Goal: Find specific page/section: Find specific page/section

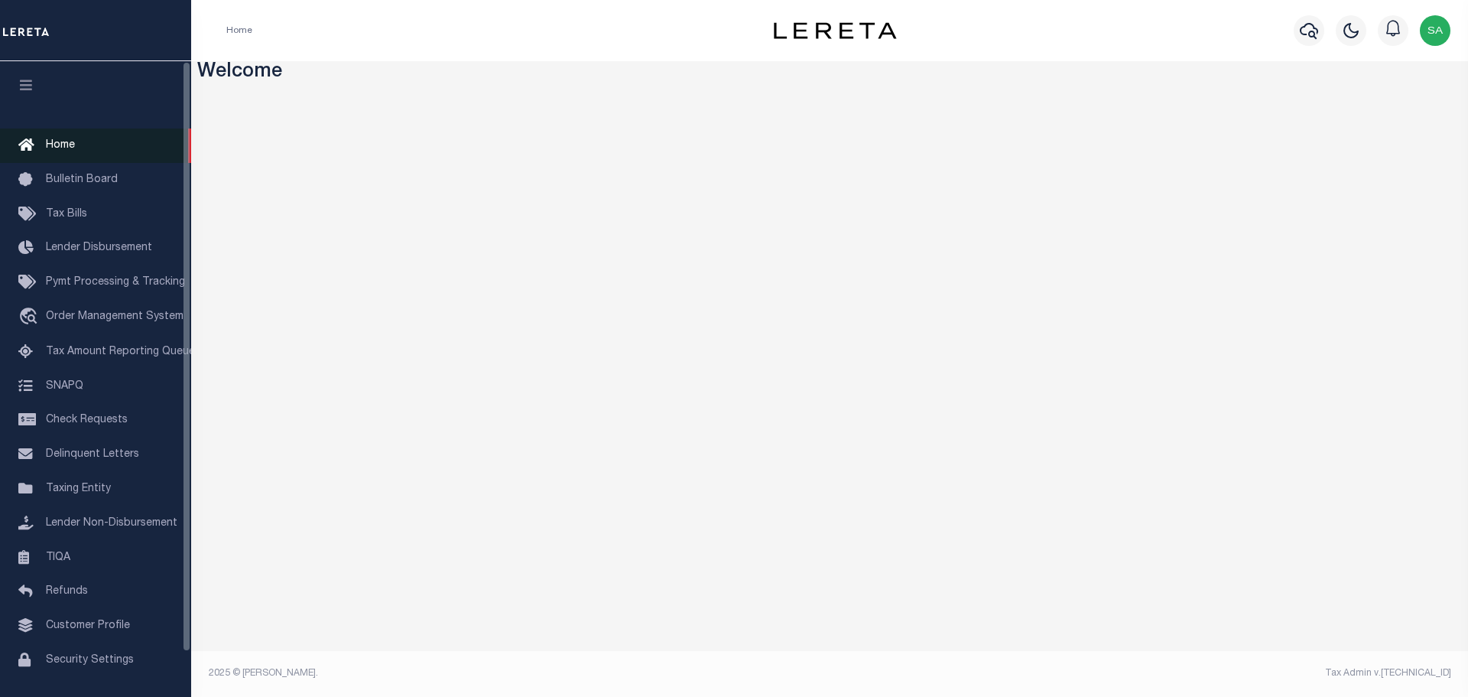
click at [66, 145] on span "Home" at bounding box center [60, 145] width 29 height 11
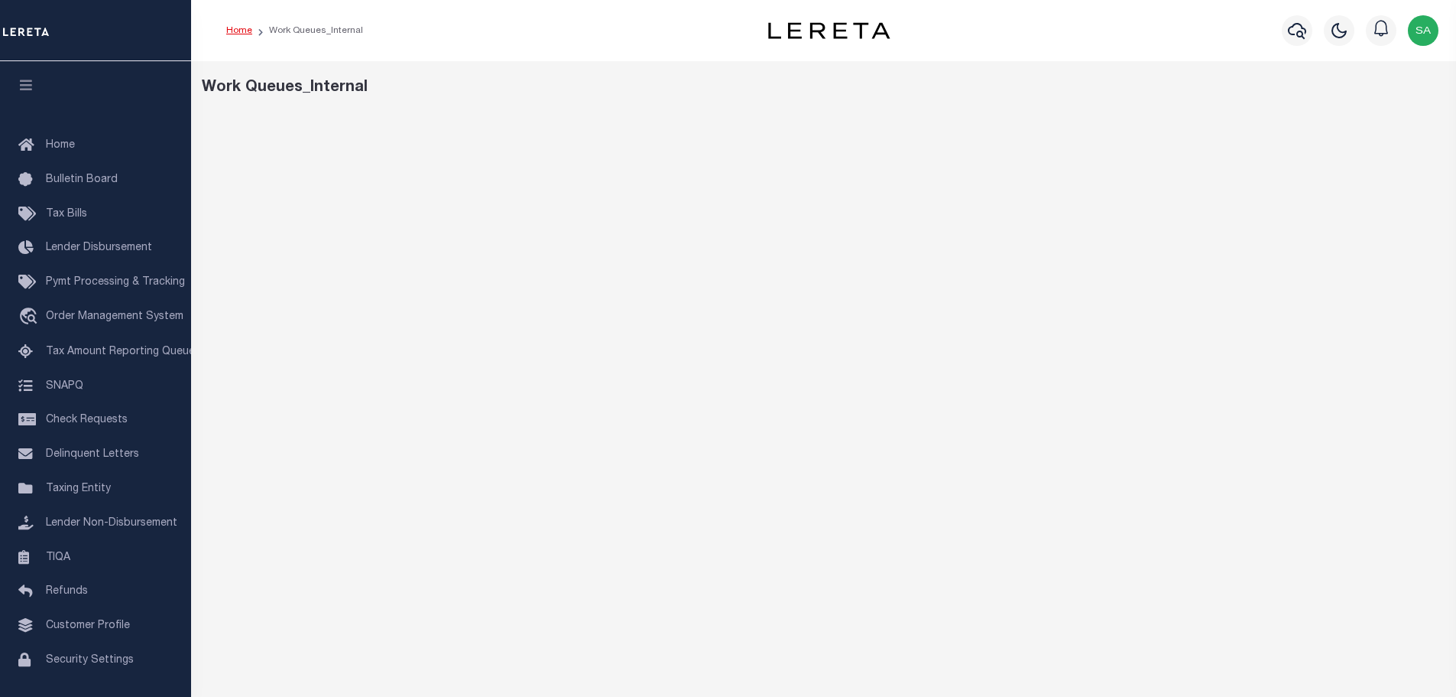
click at [240, 29] on link "Home" at bounding box center [239, 30] width 26 height 9
click at [239, 32] on link "Home" at bounding box center [239, 30] width 26 height 9
click at [80, 362] on link "Tax Amount Reporting Queue" at bounding box center [95, 352] width 191 height 34
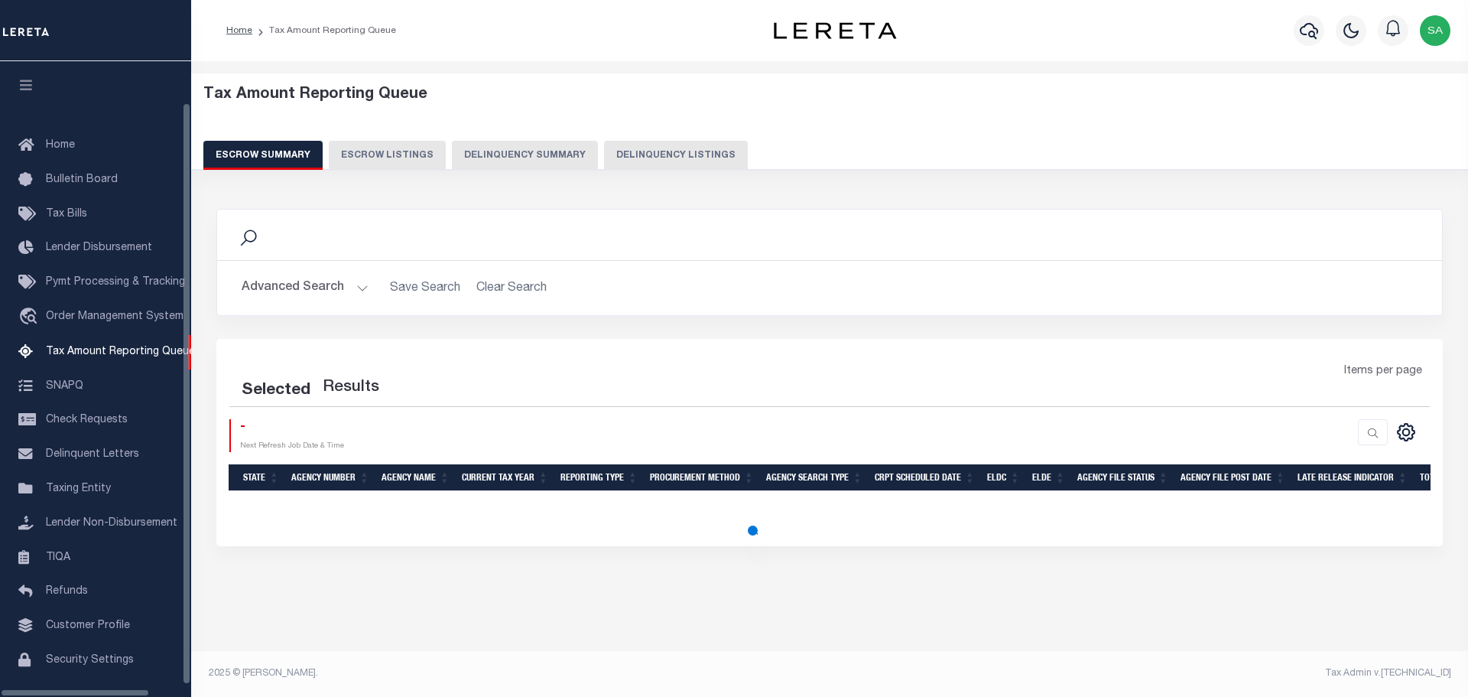
select select "100"
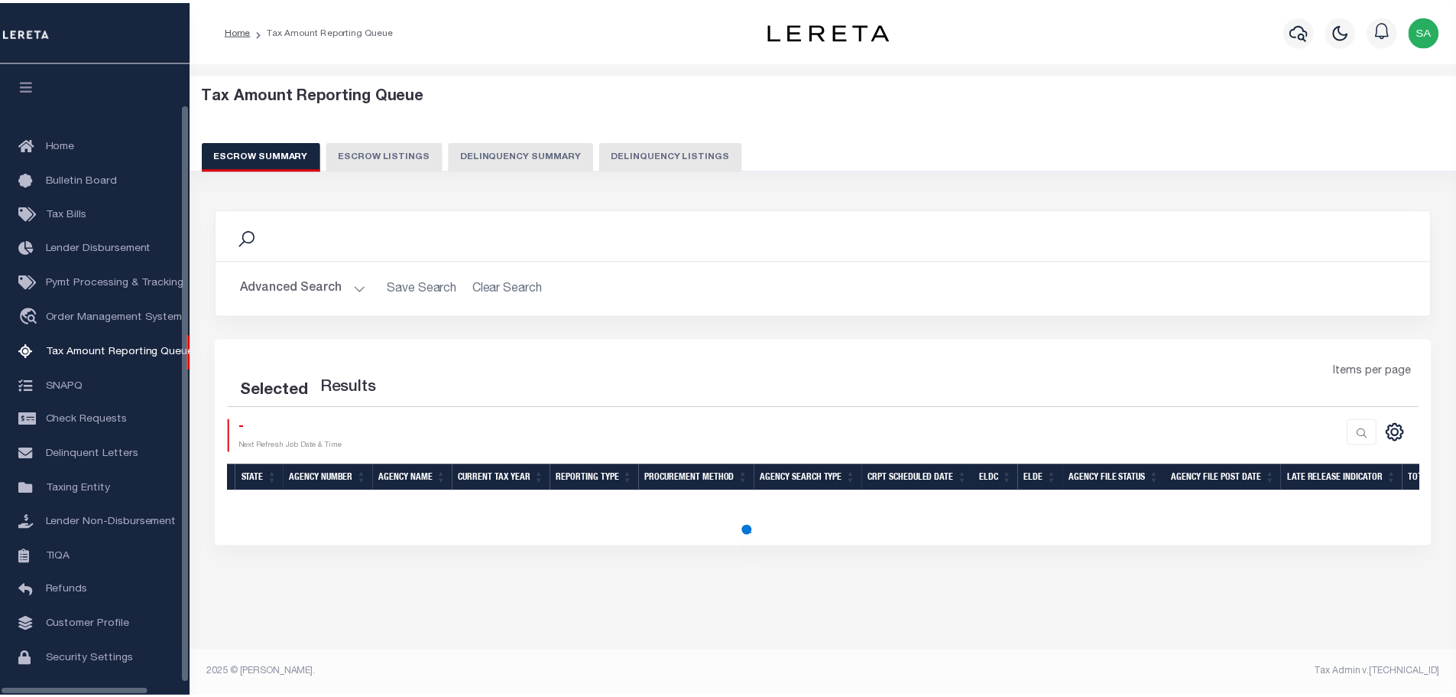
scroll to position [48, 0]
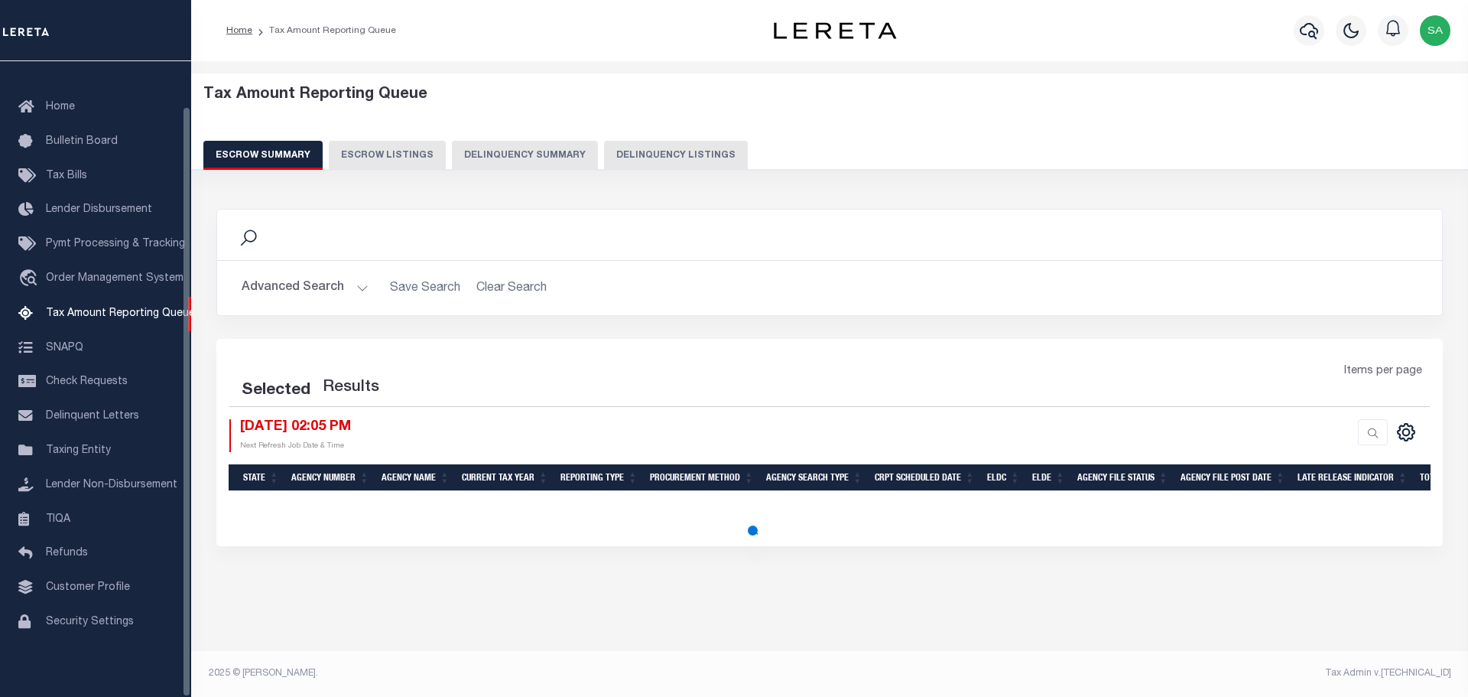
select select "100"
